Goal: Task Accomplishment & Management: Manage account settings

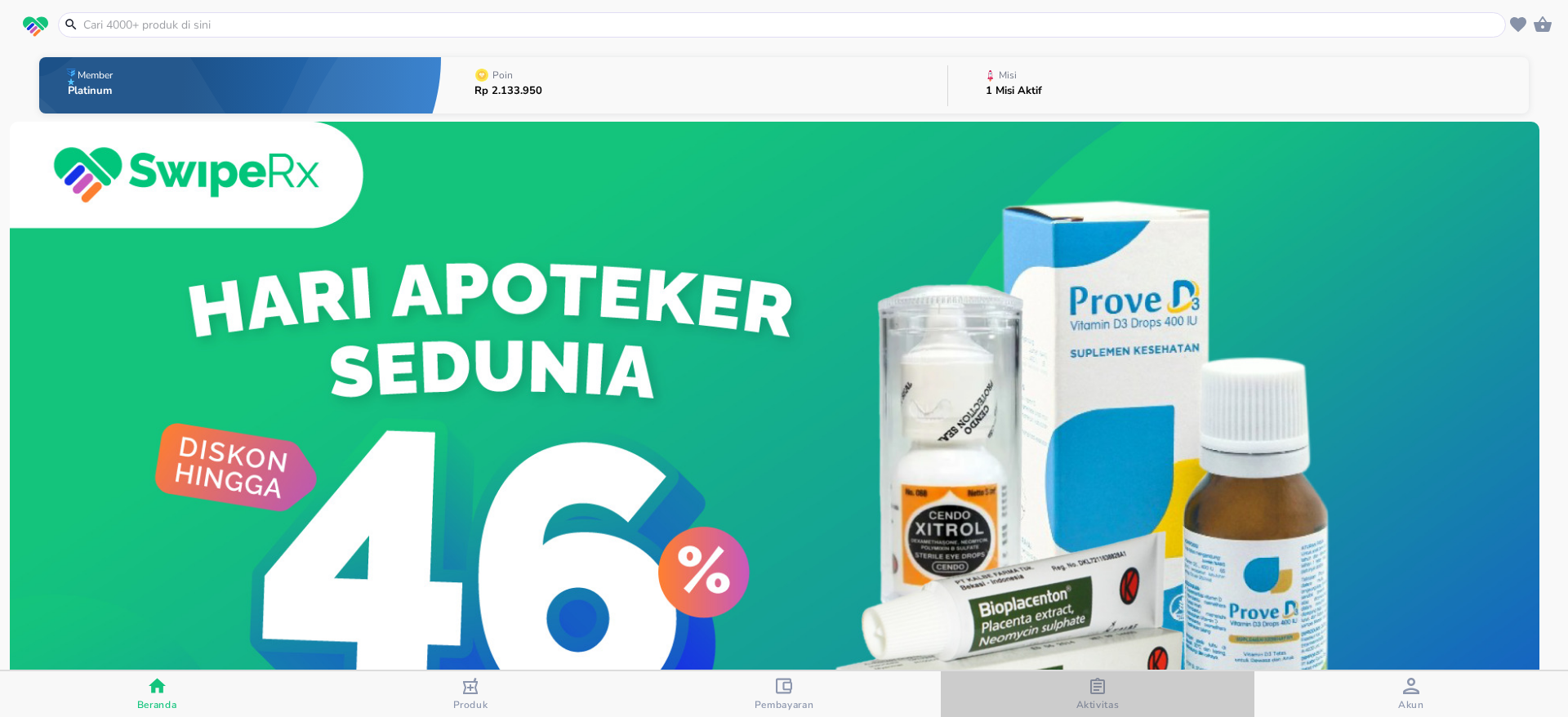
click at [1101, 682] on icon "button" at bounding box center [1097, 686] width 15 height 16
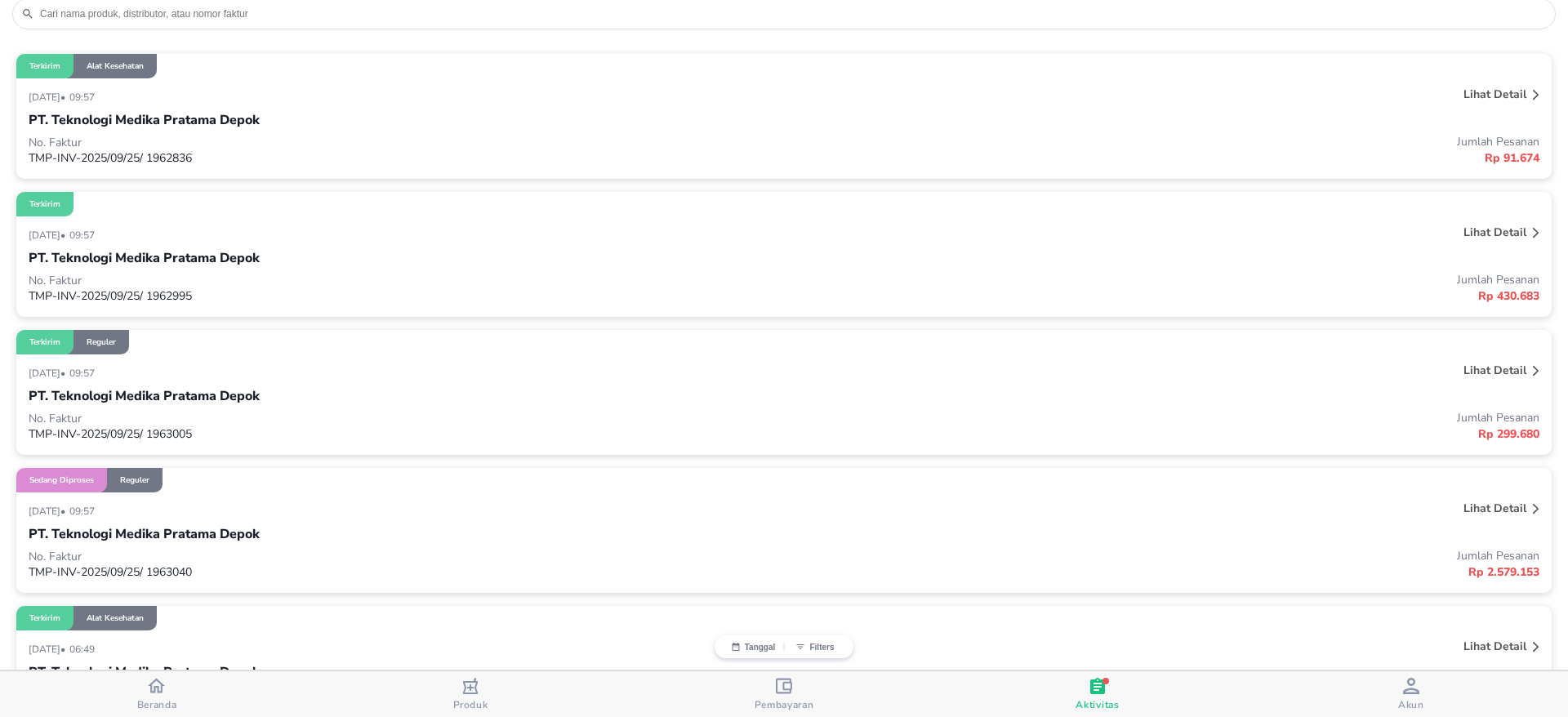
scroll to position [177, 0]
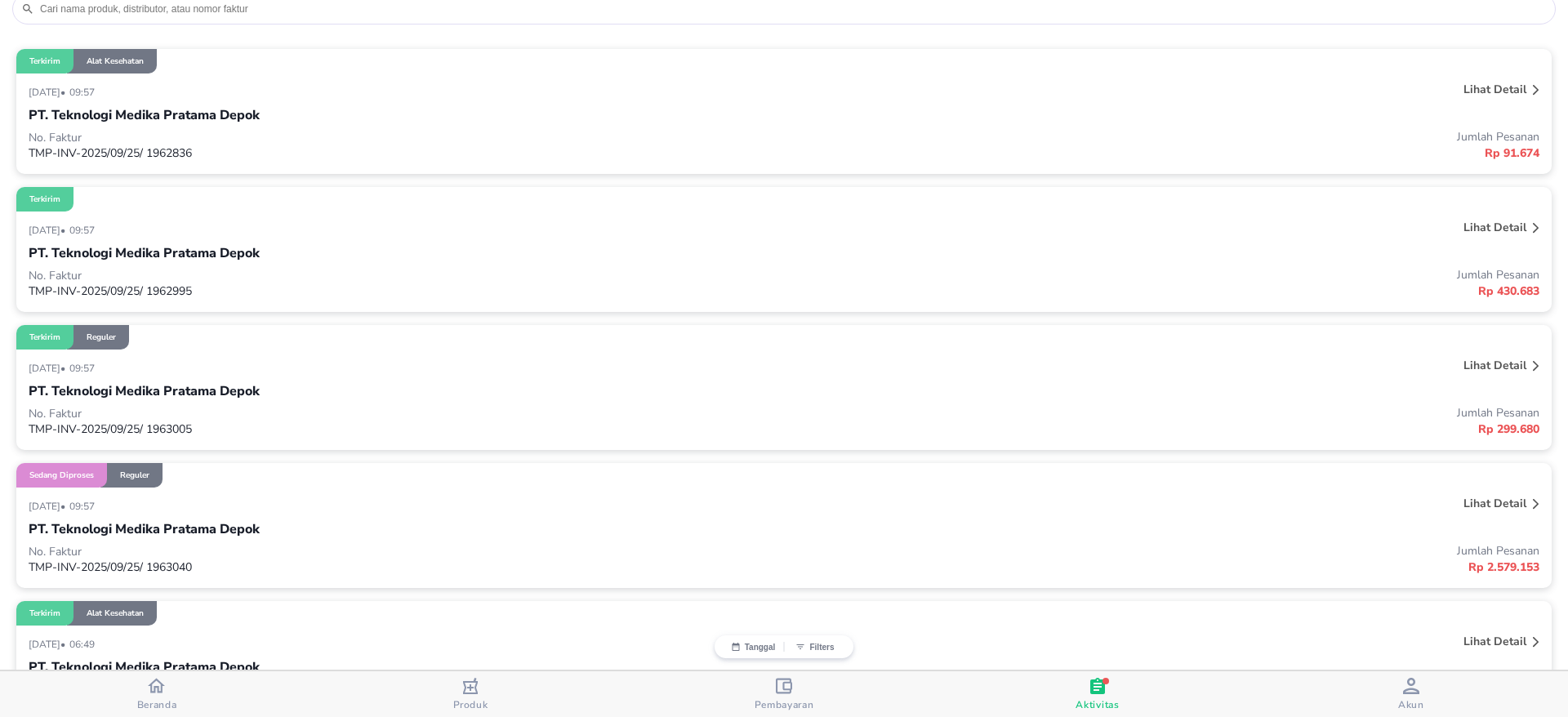
click at [1491, 503] on p "Lihat detail" at bounding box center [1495, 504] width 63 height 16
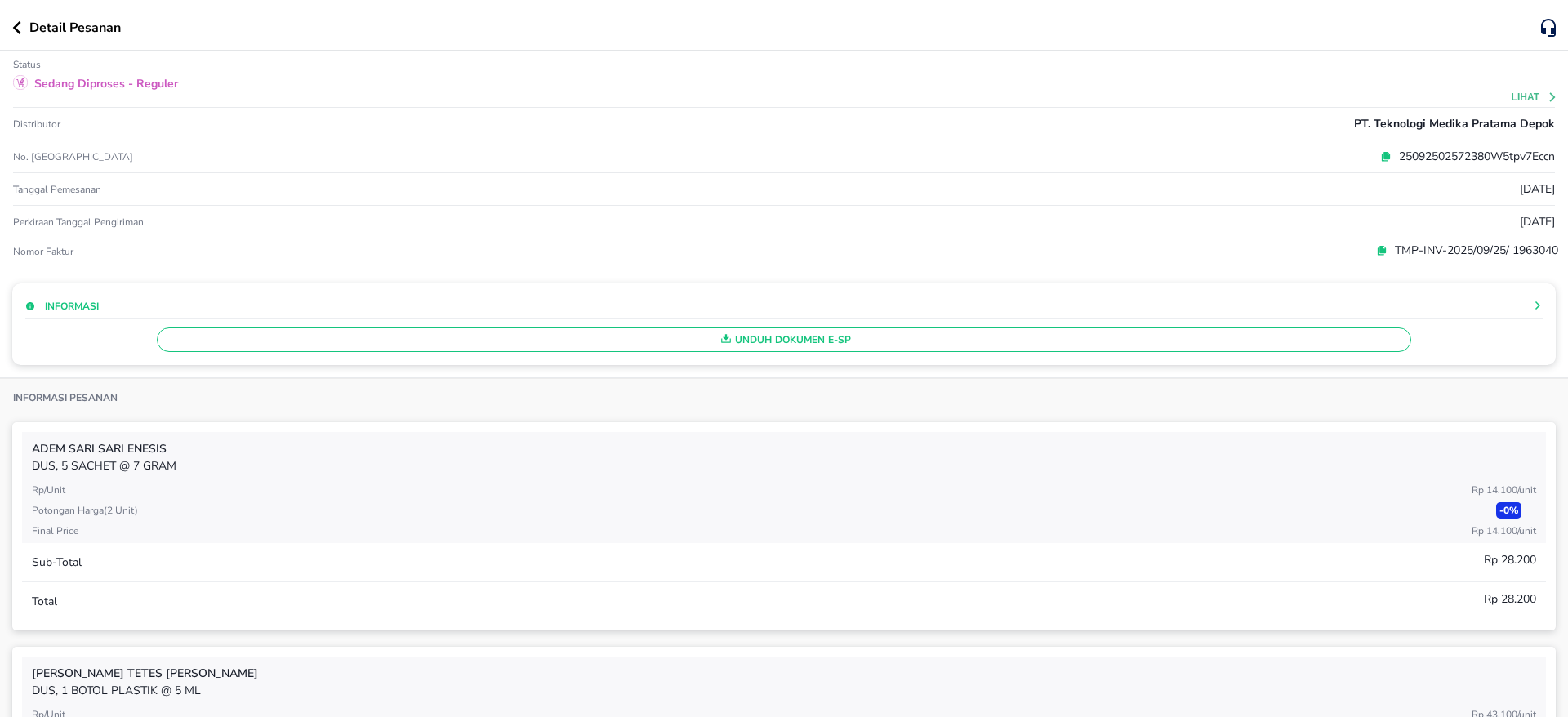
click at [1383, 156] on icon at bounding box center [1387, 154] width 7 height 8
